Goal: Transaction & Acquisition: Purchase product/service

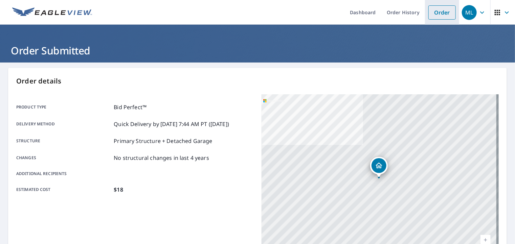
click at [436, 11] on link "Order" at bounding box center [441, 12] width 27 height 14
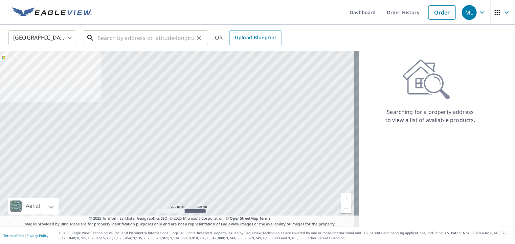
click at [108, 38] on input "text" at bounding box center [146, 37] width 96 height 19
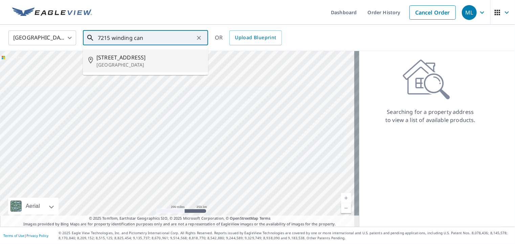
click at [125, 60] on span "[STREET_ADDRESS]" at bounding box center [149, 57] width 106 height 8
type input "[STREET_ADDRESS]"
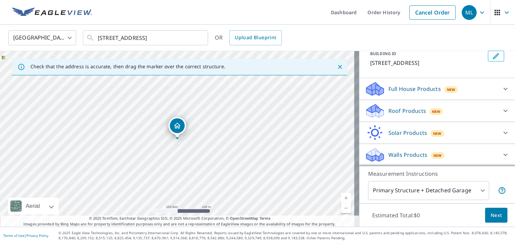
scroll to position [50, 0]
click at [390, 111] on p "Roof Products" at bounding box center [407, 111] width 38 height 8
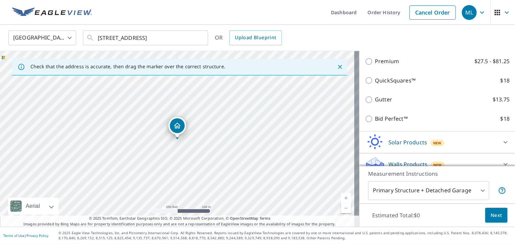
scroll to position [118, 0]
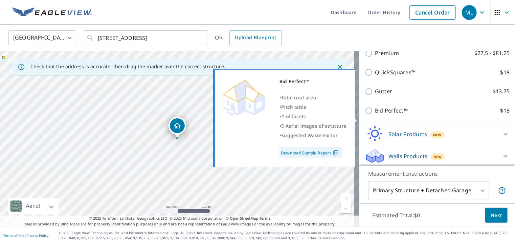
click at [365, 115] on input "Bid Perfect™ $18" at bounding box center [370, 111] width 10 height 8
checkbox input "true"
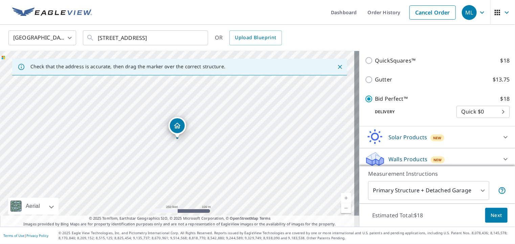
scroll to position [152, 0]
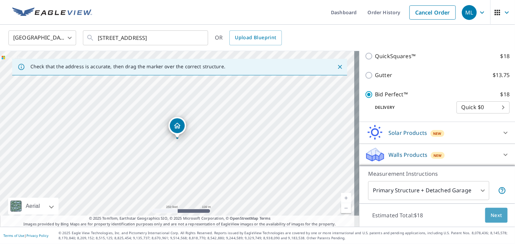
click at [495, 214] on span "Next" at bounding box center [497, 215] width 12 height 8
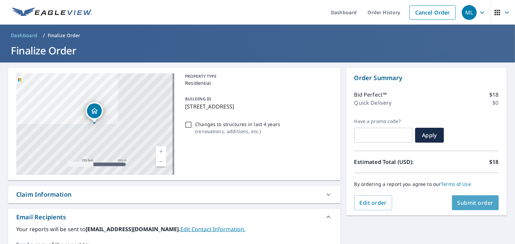
click at [467, 202] on span "Submit order" at bounding box center [475, 202] width 36 height 7
